Goal: Task Accomplishment & Management: Complete application form

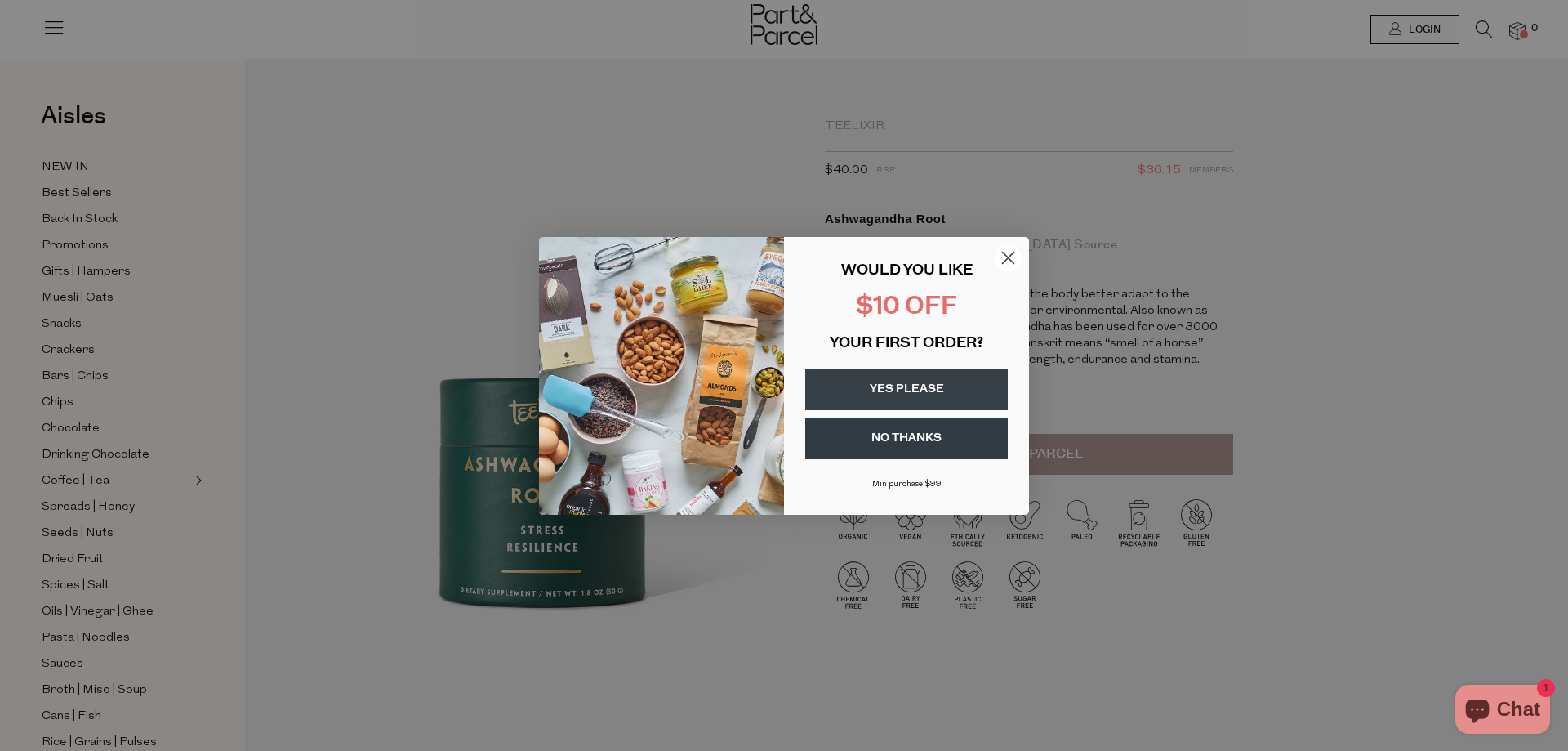
click at [894, 386] on button "YES PLEASE" at bounding box center [906, 389] width 202 height 41
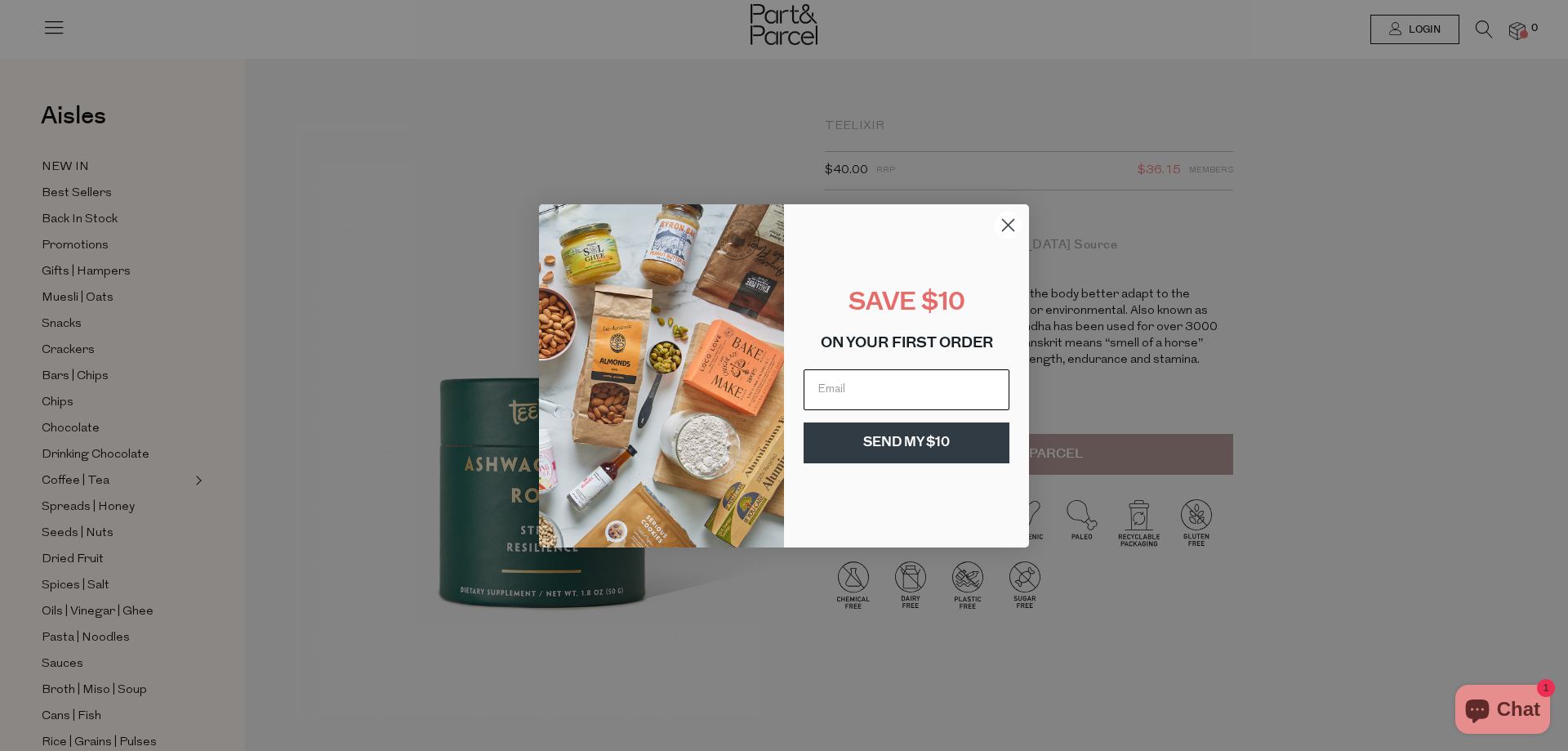
click at [893, 384] on input "Email" at bounding box center [907, 389] width 206 height 41
type input "[EMAIL_ADDRESS][DOMAIN_NAME]"
click at [912, 437] on button "SEND MY $10" at bounding box center [907, 442] width 206 height 41
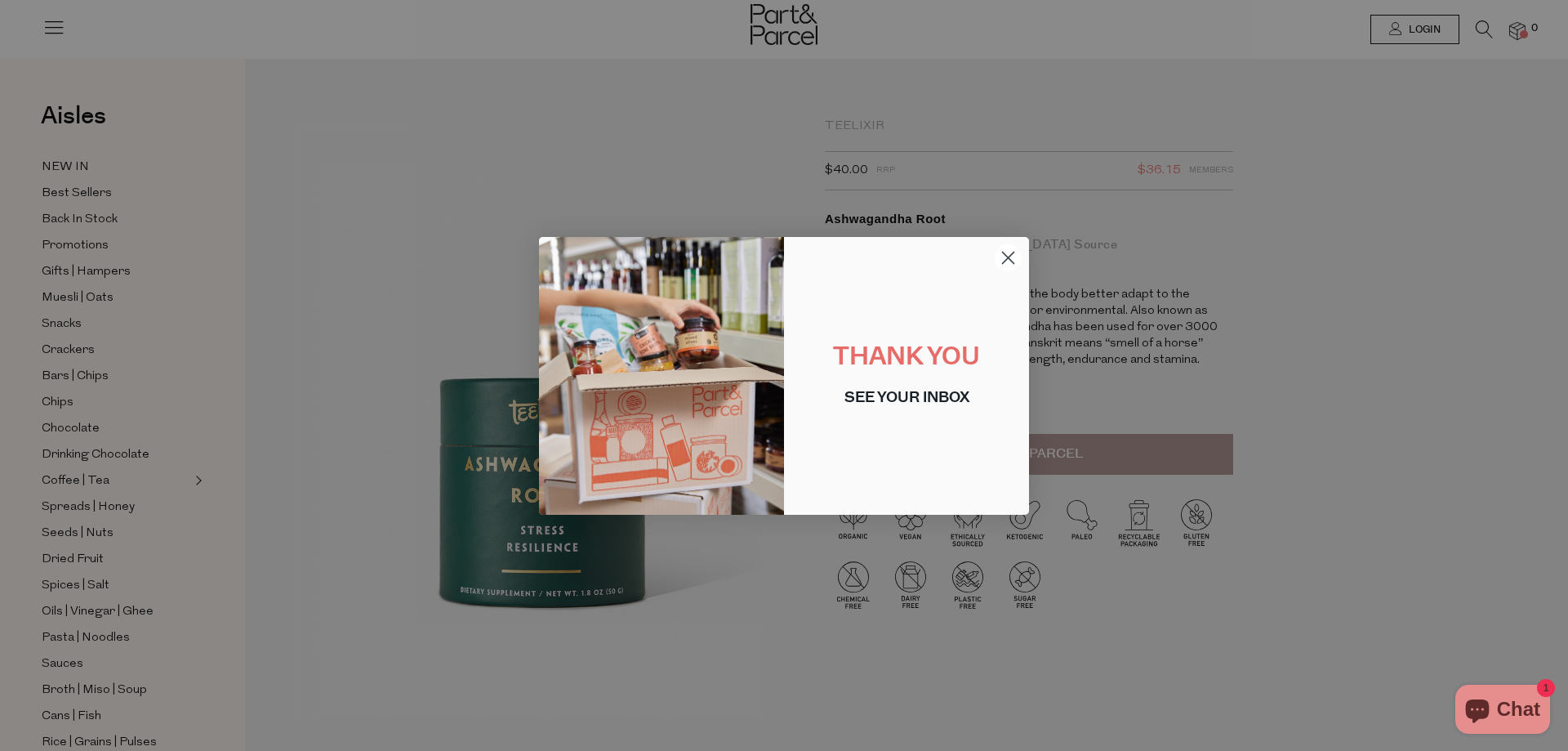
click at [1001, 259] on circle "Close dialog" at bounding box center [1008, 256] width 27 height 27
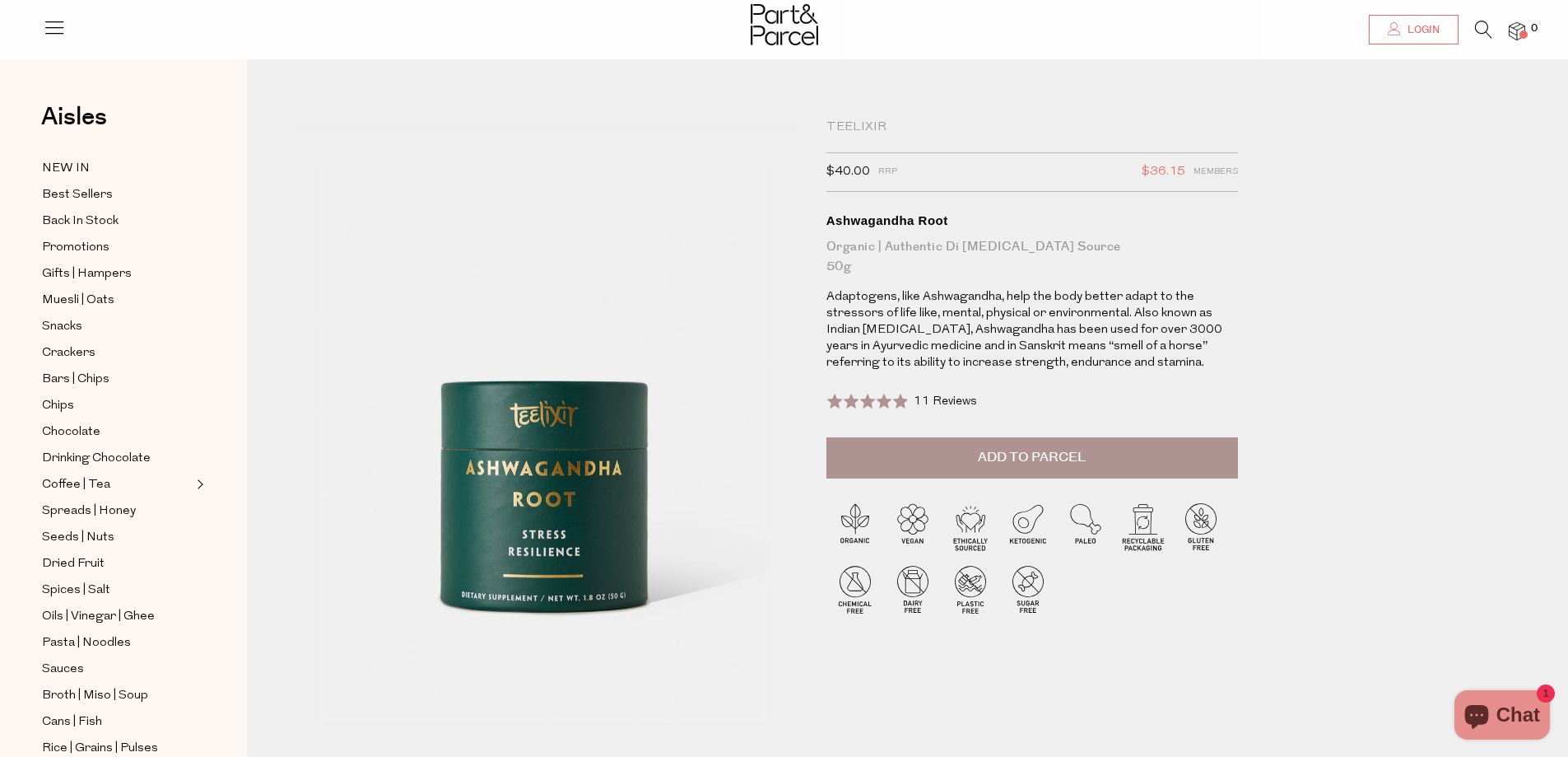
click at [1427, 34] on span "Login" at bounding box center [1421, 30] width 36 height 14
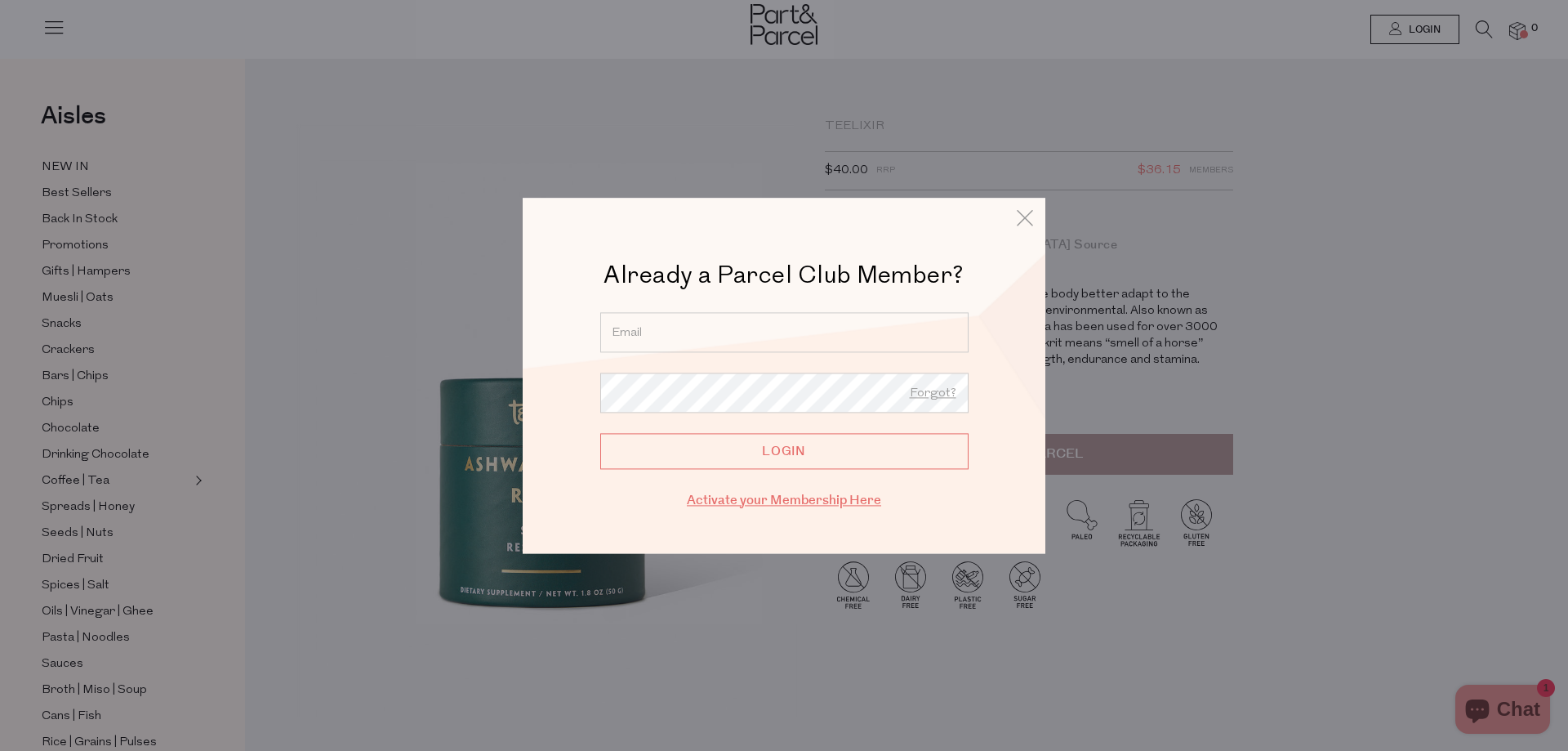
click at [720, 500] on link "Activate your Membership Here" at bounding box center [784, 500] width 194 height 19
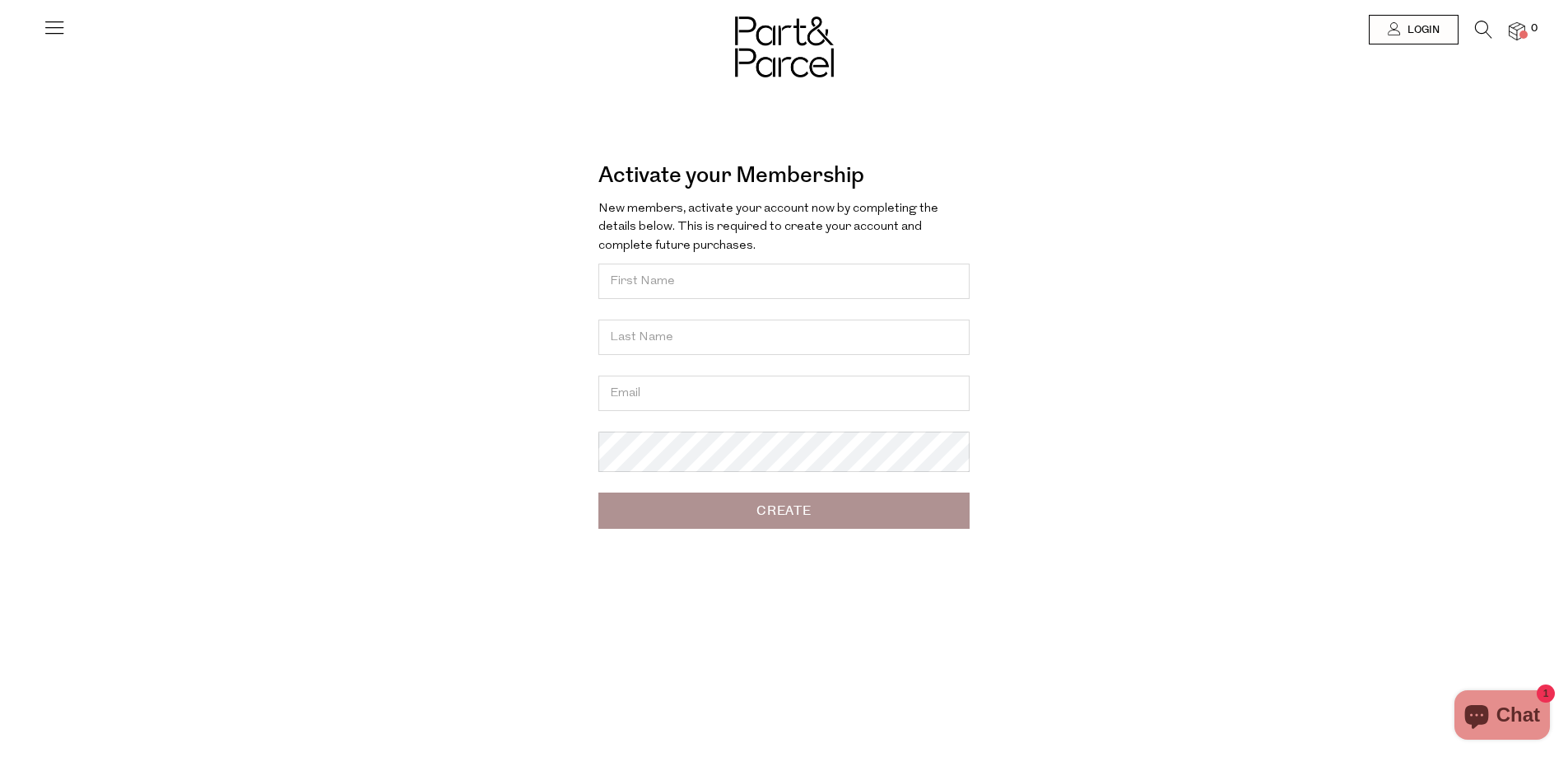
click at [633, 287] on input "text" at bounding box center [784, 281] width 371 height 35
drag, startPoint x: 715, startPoint y: 258, endPoint x: 712, endPoint y: 270, distance: 12.4
click at [712, 269] on form "New members, activate your account now by completing the details below. This is…" at bounding box center [784, 365] width 371 height 330
